Goal: Information Seeking & Learning: Learn about a topic

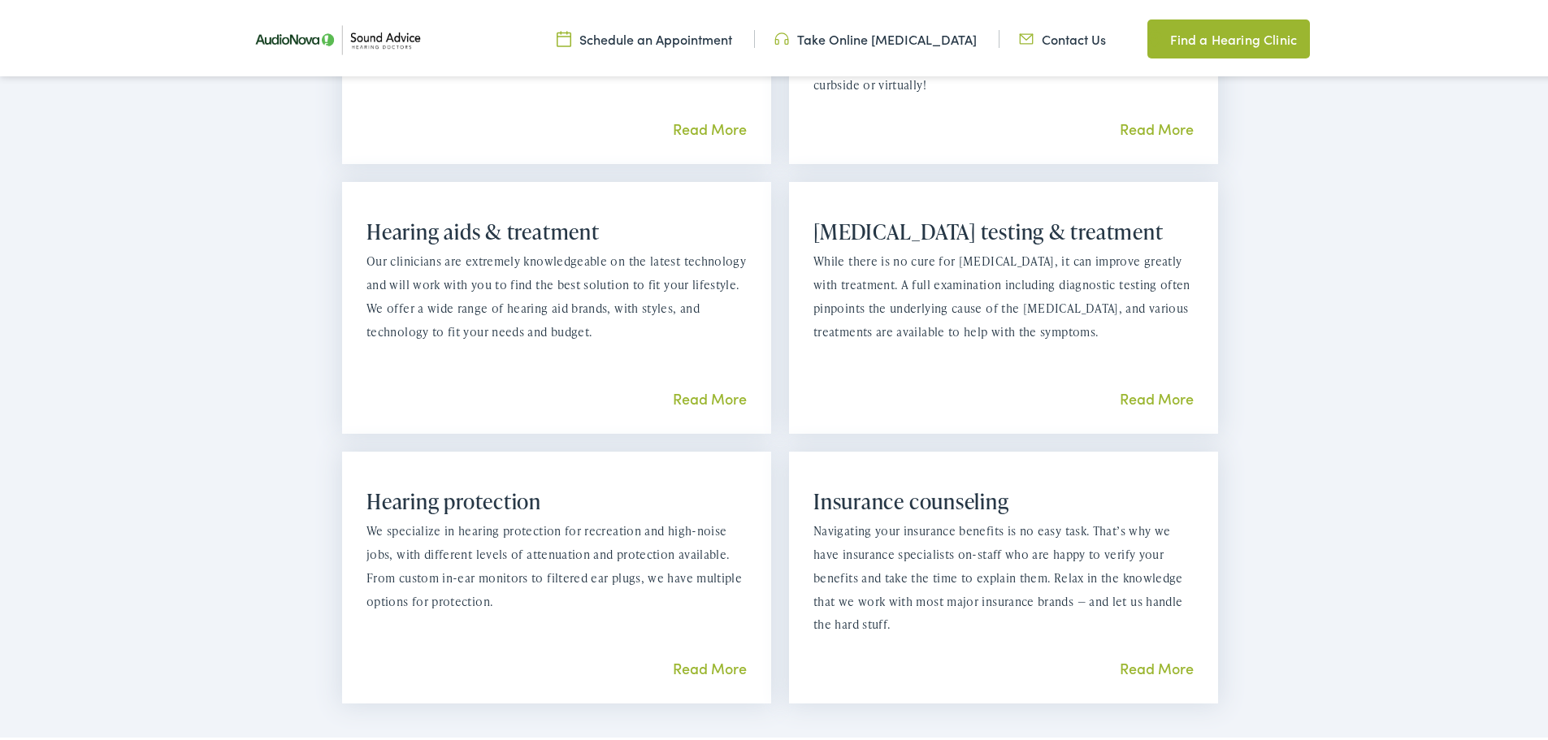
scroll to position [894, 0]
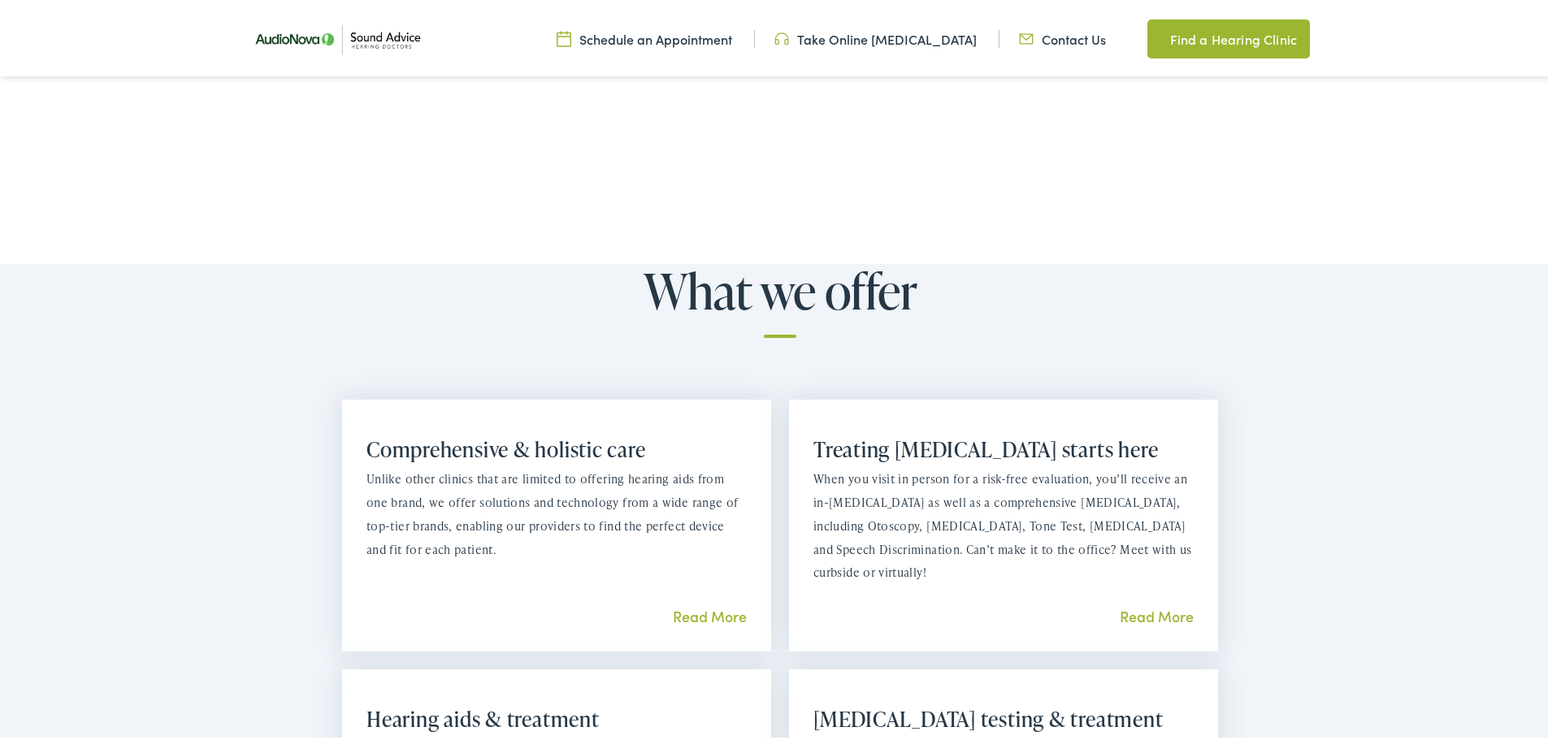
click at [683, 609] on link "Read More" at bounding box center [710, 613] width 74 height 20
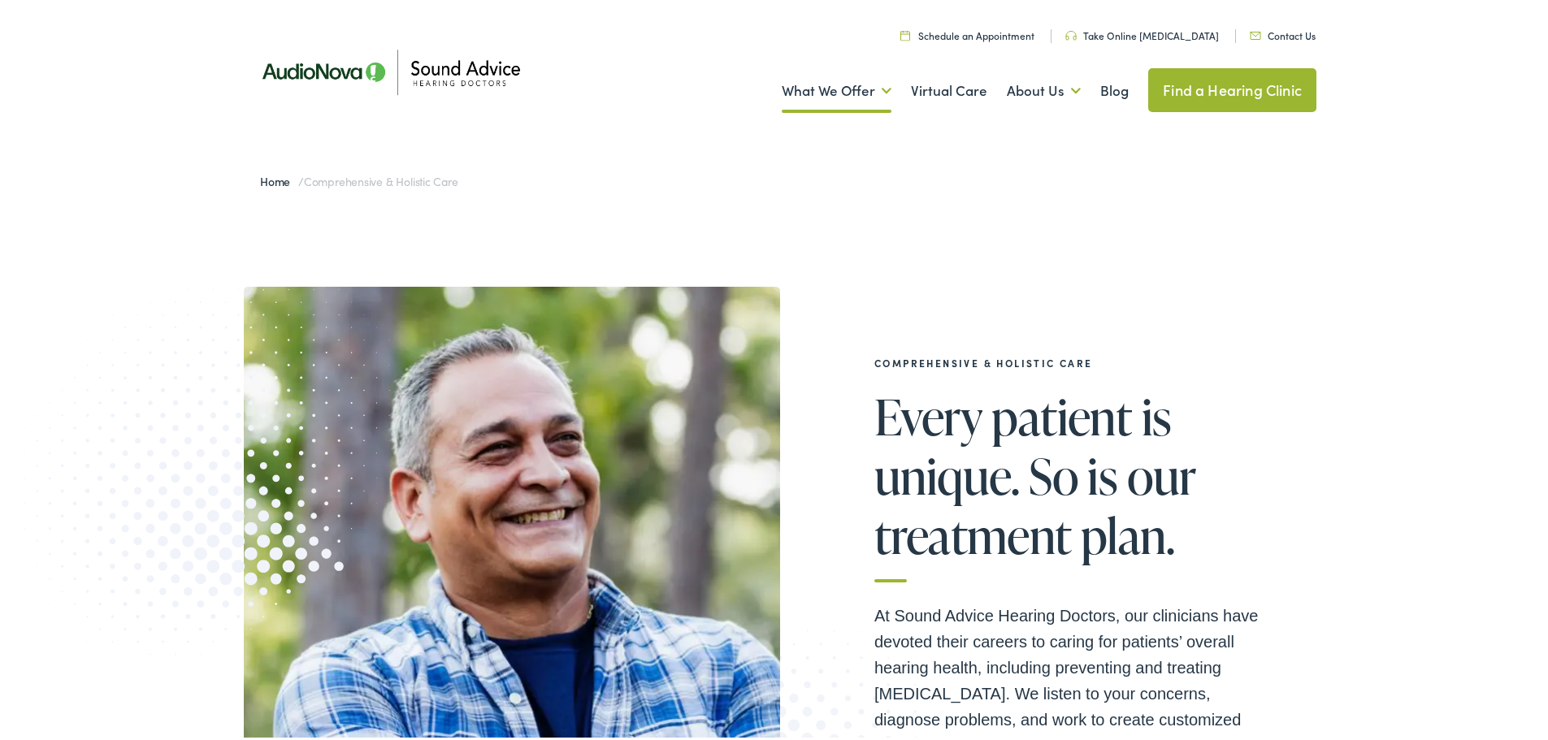
click at [1162, 30] on link "Take Online [MEDICAL_DATA]" at bounding box center [1142, 32] width 154 height 14
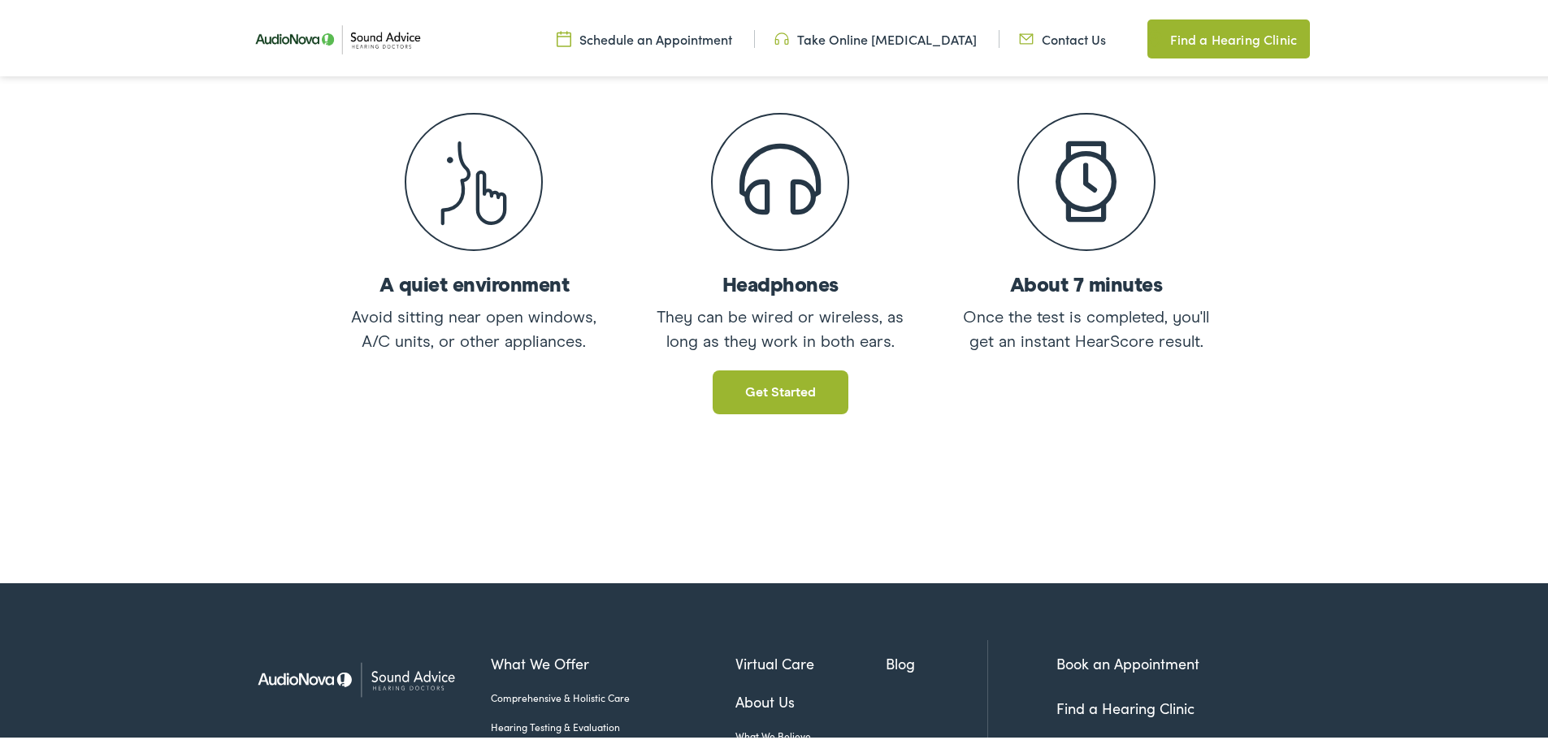
scroll to position [325, 0]
